Goal: Transaction & Acquisition: Purchase product/service

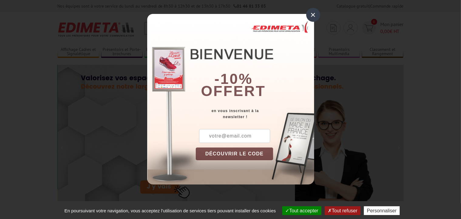
click at [311, 15] on div "×" at bounding box center [313, 15] width 14 height 14
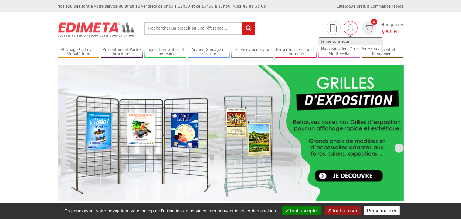
click at [342, 40] on link "Je me connecte" at bounding box center [350, 41] width 64 height 7
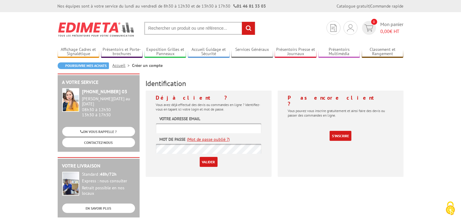
click at [172, 132] on input "text" at bounding box center [208, 129] width 105 height 10
type input "jeanmarcsalotti@orange.fr"
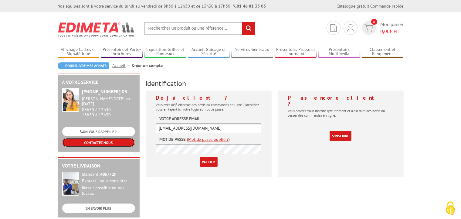
click at [104, 138] on link "CONTACTEZ-NOUS" at bounding box center [98, 142] width 73 height 9
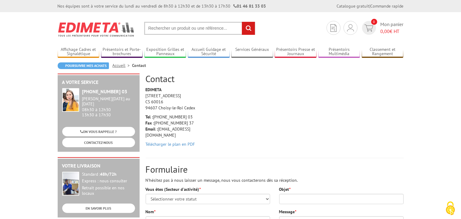
click at [177, 29] on input "text" at bounding box center [199, 28] width 111 height 13
click at [194, 32] on input "text" at bounding box center [199, 28] width 111 height 13
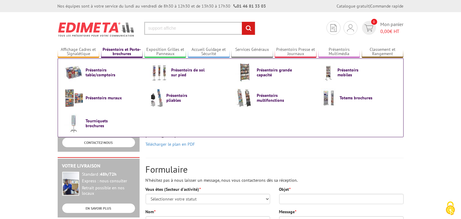
type input "support affiche"
click at [129, 50] on link "Présentoirs et Porte-brochures" at bounding box center [122, 52] width 42 height 10
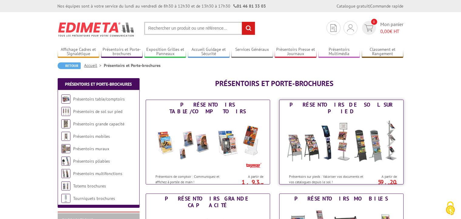
click at [340, 141] on img at bounding box center [341, 144] width 112 height 55
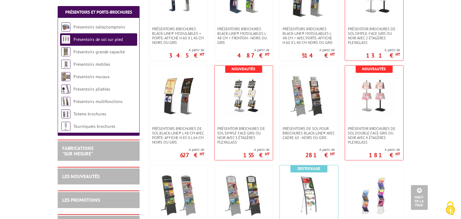
scroll to position [960, 0]
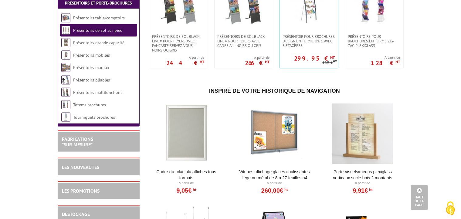
click at [188, 153] on div at bounding box center [186, 134] width 75 height 61
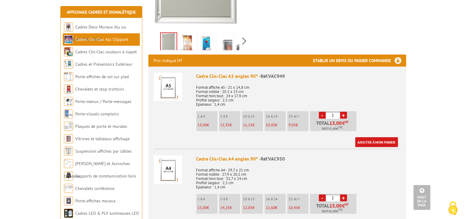
scroll to position [384, 0]
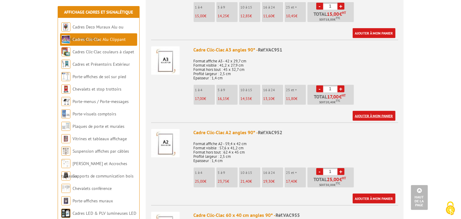
click at [361, 117] on link "Ajouter à mon panier" at bounding box center [374, 116] width 43 height 10
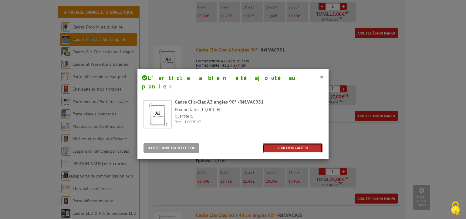
click at [290, 144] on link "VOIR MON PANIER" at bounding box center [293, 149] width 60 height 10
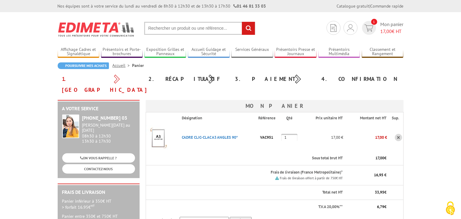
click at [194, 31] on input "text" at bounding box center [199, 28] width 111 height 13
type input "lingette ecran tactile"
click at [242, 22] on input "rechercher" at bounding box center [248, 28] width 13 height 13
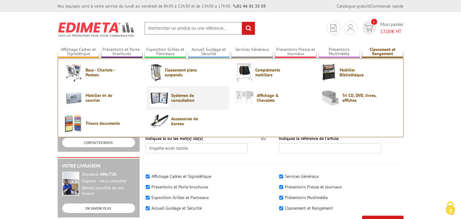
click at [194, 99] on span "Systèmes de consultation" at bounding box center [189, 98] width 36 height 10
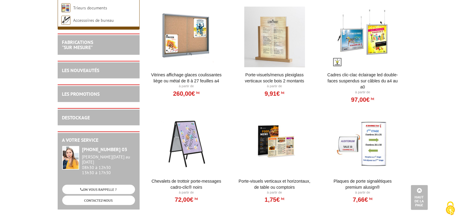
scroll to position [367, 0]
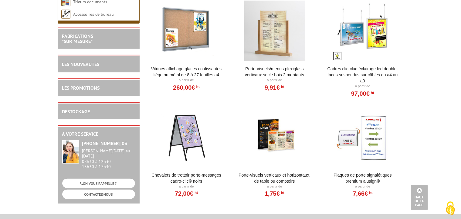
click at [345, 128] on div at bounding box center [362, 137] width 75 height 61
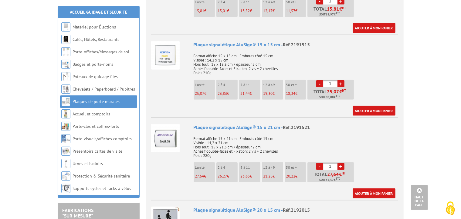
scroll to position [553, 0]
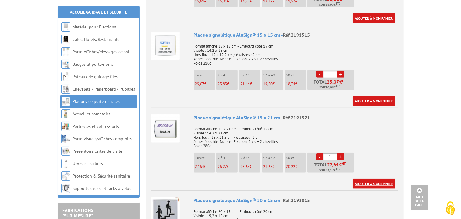
click at [367, 179] on link "Ajouter à mon panier" at bounding box center [374, 184] width 43 height 10
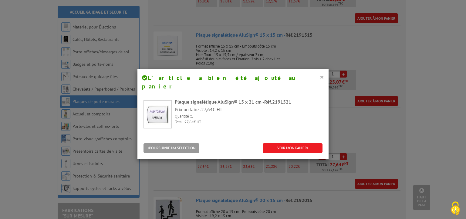
click at [320, 76] on button "×" at bounding box center [322, 77] width 4 height 8
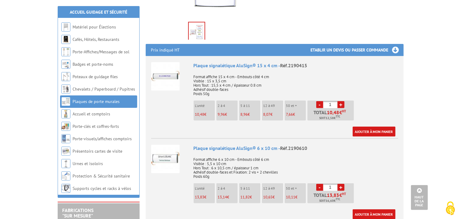
scroll to position [0, 0]
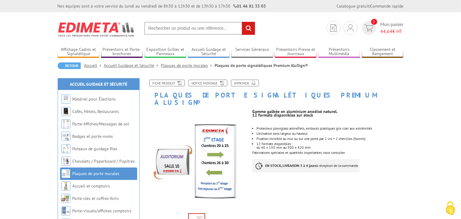
click at [184, 32] on input "text" at bounding box center [199, 28] width 111 height 13
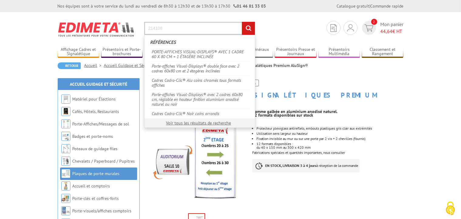
type input "214108"
click at [242, 22] on input "rechercher" at bounding box center [248, 28] width 13 height 13
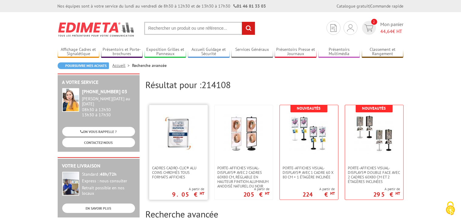
click at [181, 136] on img at bounding box center [178, 133] width 39 height 39
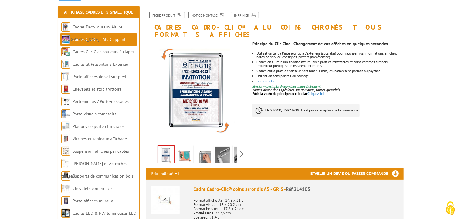
scroll to position [78, 0]
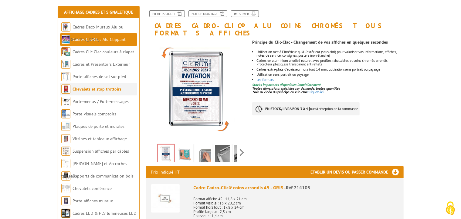
click at [100, 90] on link "Chevalets et stop trottoirs" at bounding box center [97, 88] width 49 height 5
